Goal: Task Accomplishment & Management: Use online tool/utility

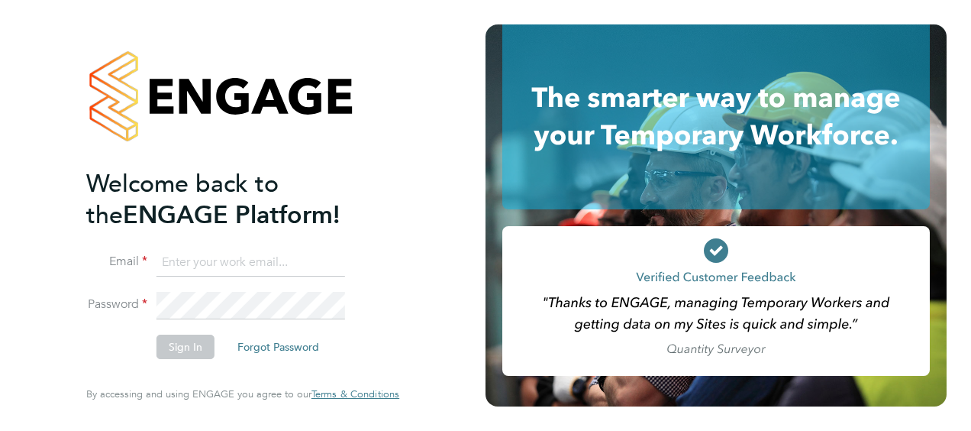
type input "[EMAIL_ADDRESS][PERSON_NAME][DOMAIN_NAME]"
click at [196, 347] on button "Sign In" at bounding box center [185, 346] width 58 height 24
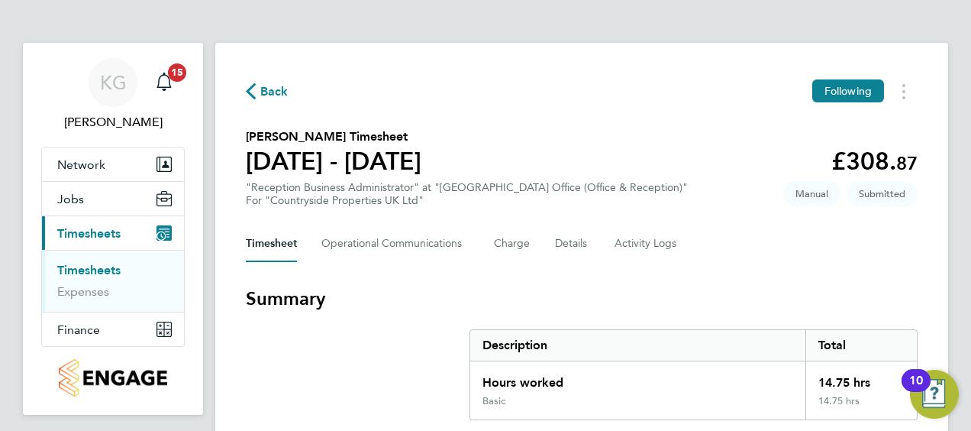
click at [521, 153] on section "[PERSON_NAME] Timesheet [DATE] - [DATE] £308. 87 "Reception Business Administra…" at bounding box center [582, 166] width 672 height 79
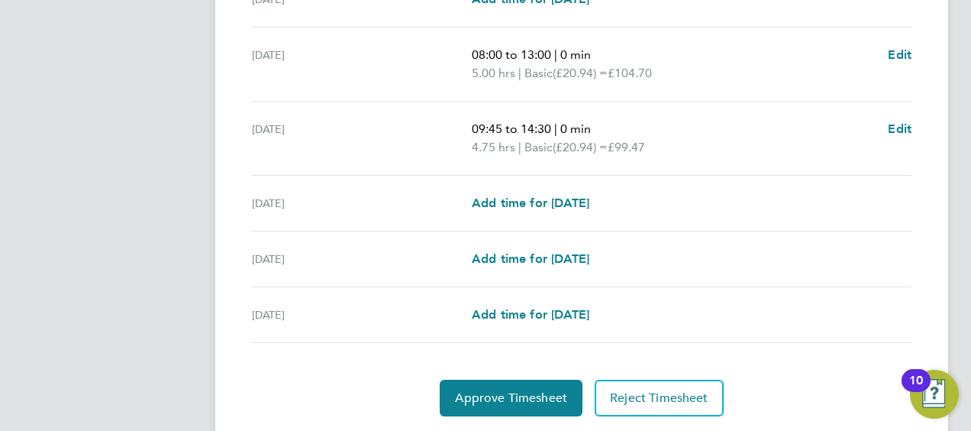
scroll to position [645, 0]
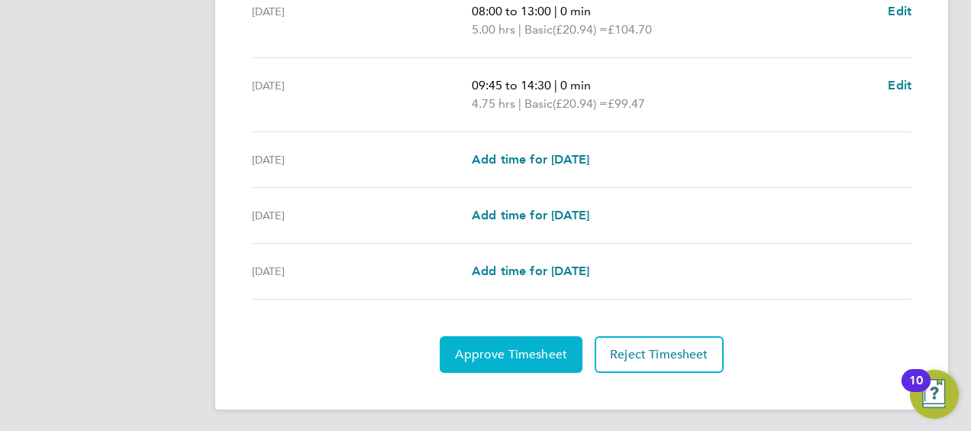
click at [524, 356] on span "Approve Timesheet" at bounding box center [511, 354] width 112 height 15
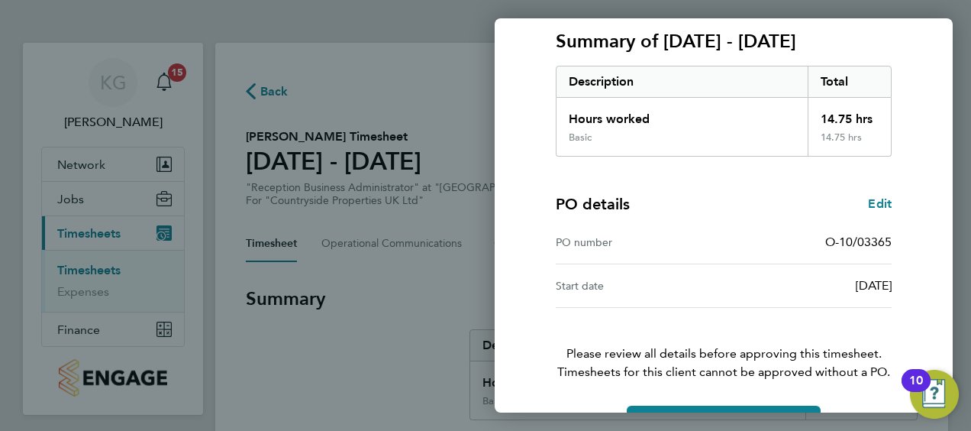
scroll to position [256, 0]
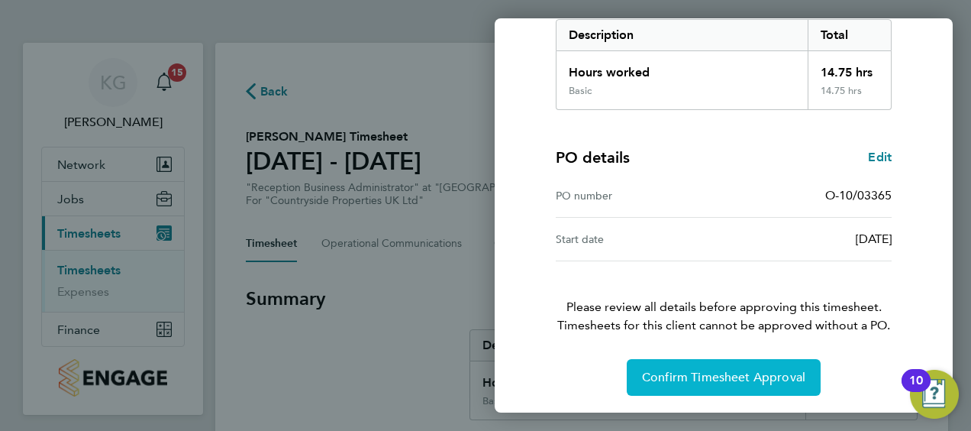
click at [721, 380] on span "Confirm Timesheet Approval" at bounding box center [723, 376] width 163 height 15
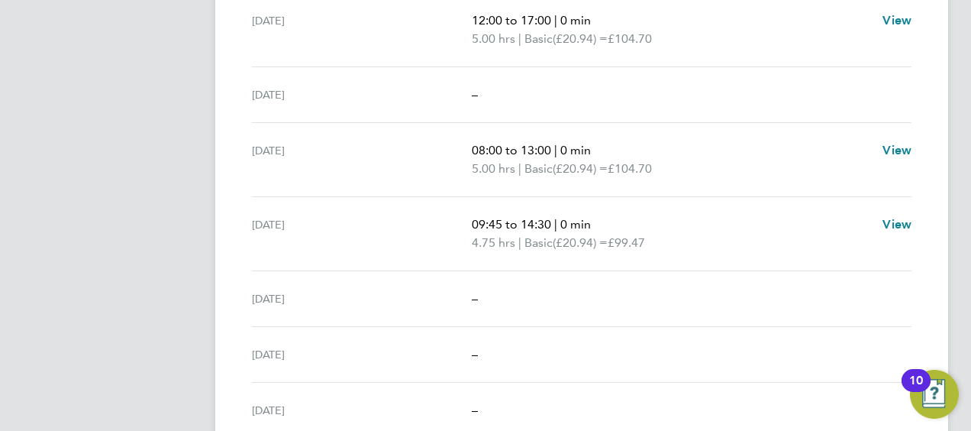
scroll to position [611, 0]
